Goal: Task Accomplishment & Management: Use online tool/utility

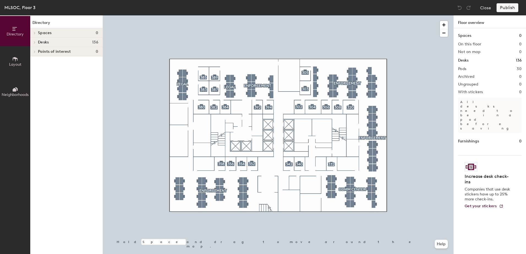
click at [314, 15] on div at bounding box center [278, 15] width 351 height 0
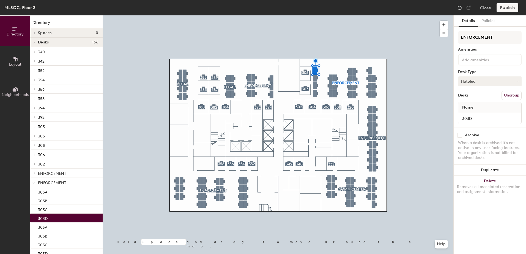
click at [499, 77] on button "Hoteled" at bounding box center [490, 82] width 64 height 10
click at [477, 97] on div "Assigned" at bounding box center [486, 98] width 55 height 8
click at [508, 8] on button "Publish" at bounding box center [508, 7] width 22 height 9
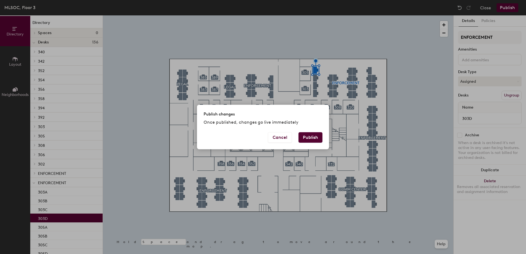
click at [323, 139] on div "Cancel Publish" at bounding box center [263, 140] width 132 height 17
click at [315, 135] on button "Publish" at bounding box center [311, 137] width 24 height 10
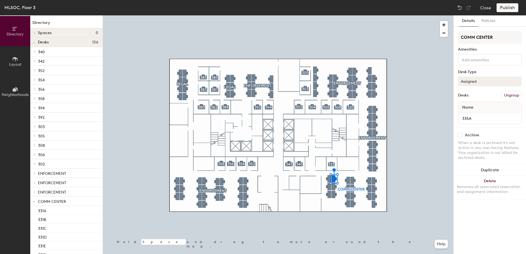
click at [491, 79] on button "Assigned" at bounding box center [490, 82] width 64 height 10
click at [471, 115] on div "Hoteled" at bounding box center [486, 115] width 55 height 8
click at [510, 10] on button "Publish" at bounding box center [508, 7] width 22 height 9
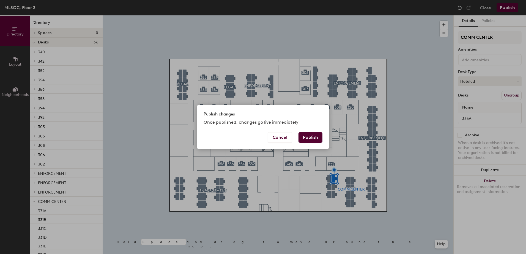
click at [315, 139] on button "Publish" at bounding box center [311, 137] width 24 height 10
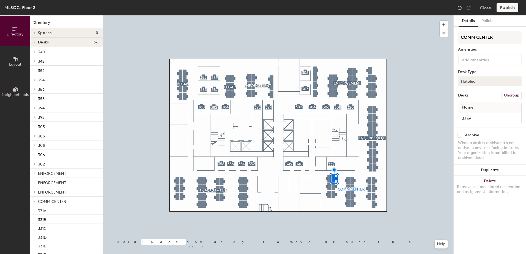
click at [486, 83] on button "Hoteled" at bounding box center [490, 82] width 64 height 10
click at [474, 97] on div "Assigned" at bounding box center [486, 98] width 55 height 8
